Goal: Obtain resource: Obtain resource

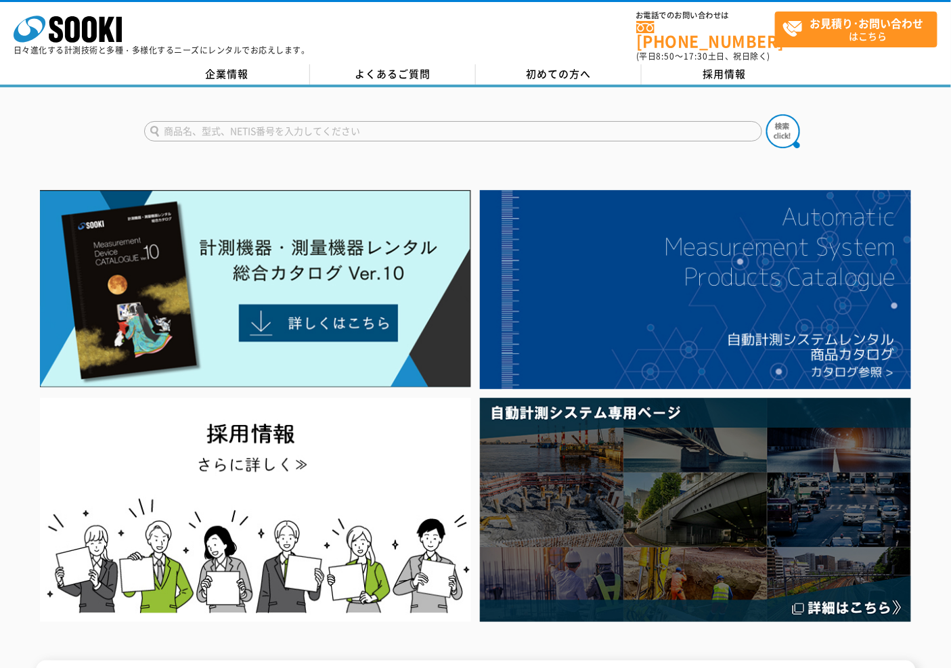
click at [431, 125] on input "text" at bounding box center [453, 131] width 618 height 20
type input "NL63"
click at [788, 114] on img at bounding box center [783, 131] width 34 height 34
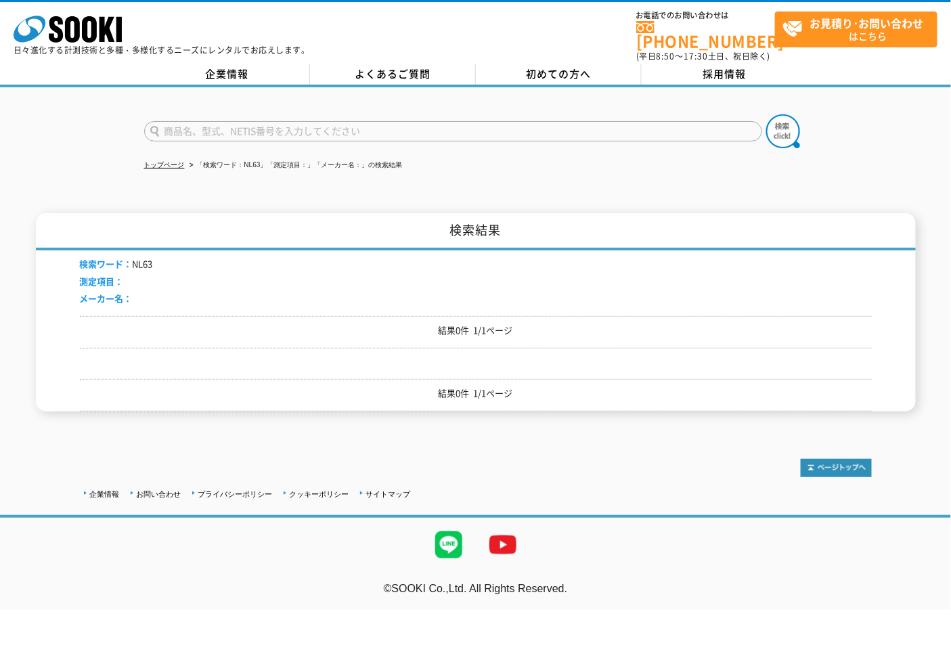
click at [238, 121] on input "text" at bounding box center [453, 131] width 618 height 20
type input "NL-6"
click at [766, 114] on button at bounding box center [783, 131] width 34 height 34
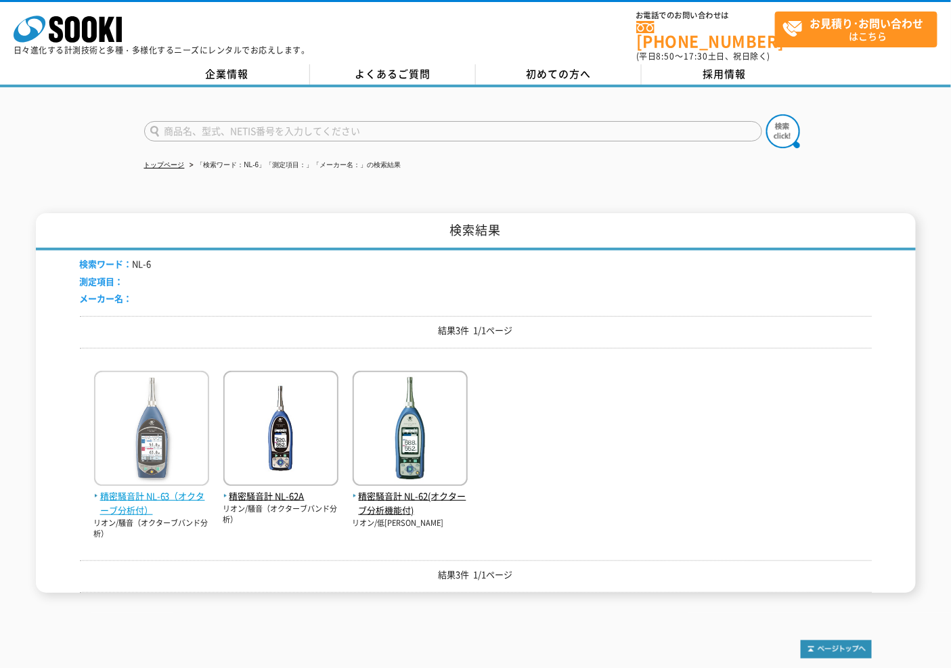
click at [140, 451] on img at bounding box center [151, 430] width 115 height 118
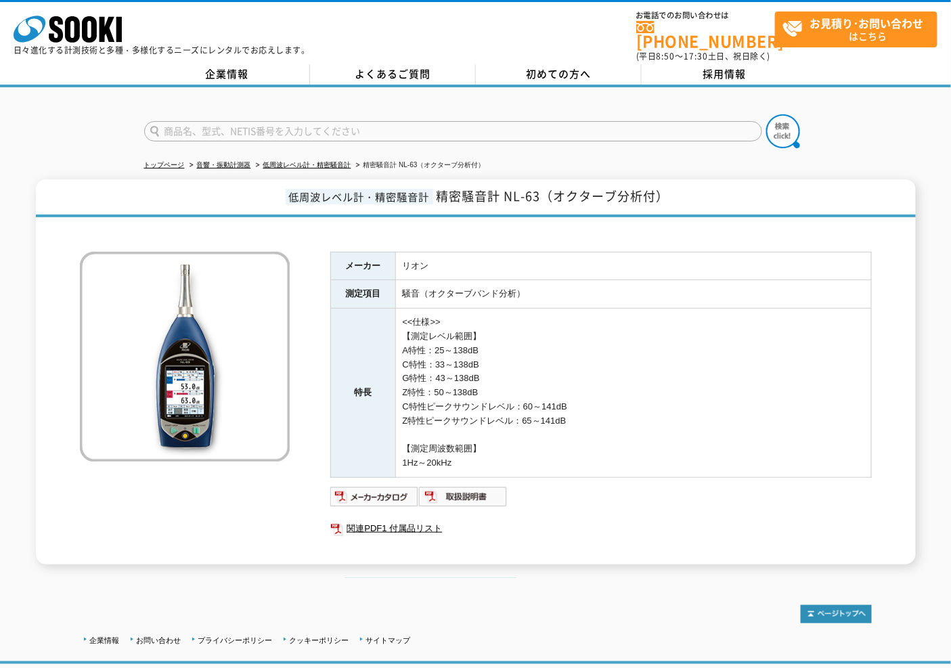
click at [693, 436] on td "<<仕様>> 【測定レベル範囲】 A特性：25～138dB C特性：33～138dB G特性：43～138dB Z特性：50～138dB C特性ピークサウンド…" at bounding box center [633, 393] width 476 height 169
click at [391, 486] on img at bounding box center [374, 497] width 89 height 22
